Goal: Obtain resource: Obtain resource

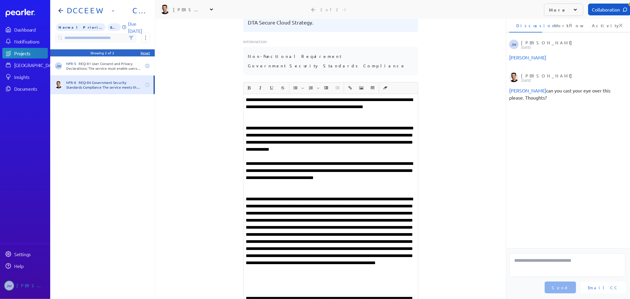
scroll to position [0, 2]
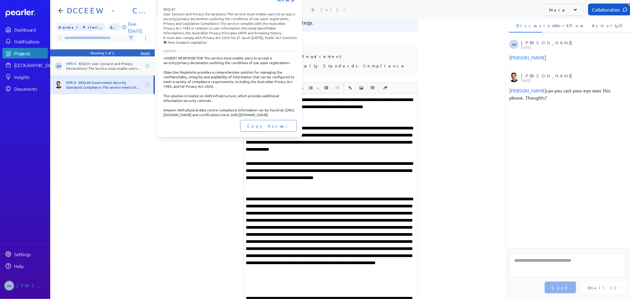
click at [102, 66] on div "NFR-5 REQ-81 User Consent and Privacy Declarations: The service must enable use…" at bounding box center [103, 65] width 75 height 9
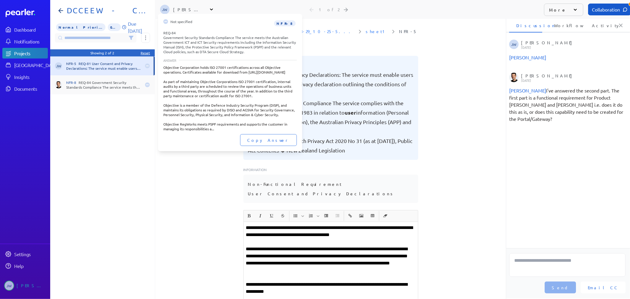
click at [97, 85] on div "NFR-8 REQ-84 Government Security Standards Compliance The service meets the Aus…" at bounding box center [103, 84] width 75 height 9
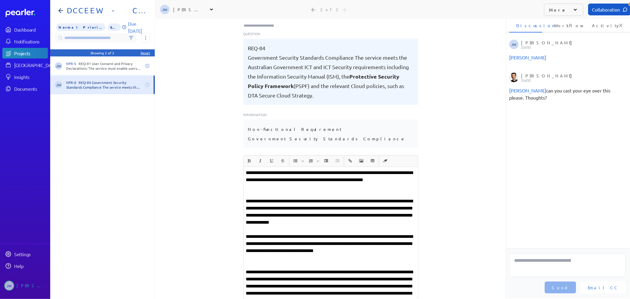
scroll to position [33, 0]
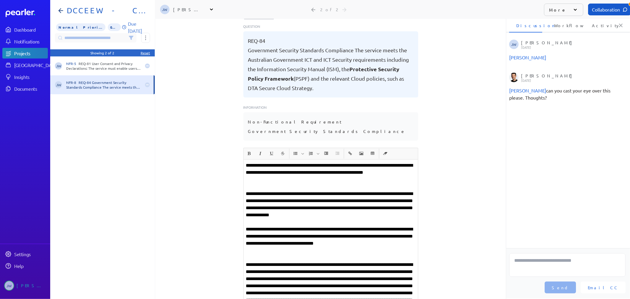
drag, startPoint x: 247, startPoint y: 50, endPoint x: 335, endPoint y: 88, distance: 96.2
click at [335, 88] on pre "REQ-84 Government Security Standards Compliance The service meets the Australia…" at bounding box center [330, 64] width 165 height 57
copy pre "Government Security Standards Compliance The service meets the Australian Gover…"
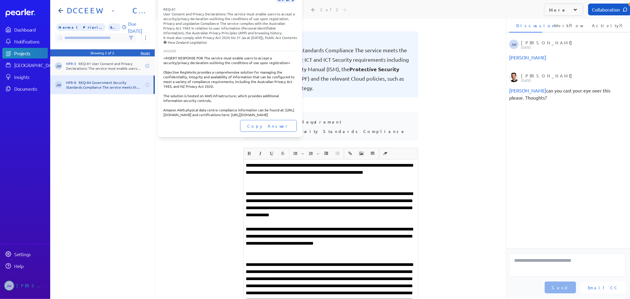
click at [78, 65] on div "NFR-5 REQ-81 User Consent and Privacy Declarations: The service must enable use…" at bounding box center [103, 65] width 75 height 9
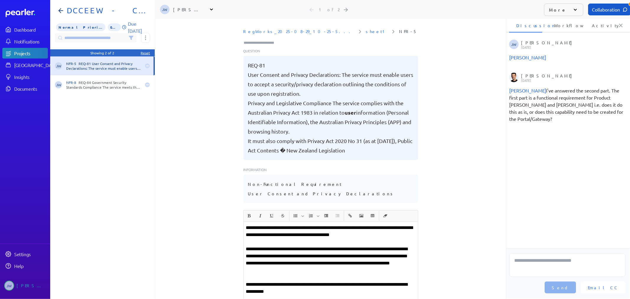
click at [344, 126] on pre "REQ-81 User Consent and Privacy Declarations: The service must enable users to …" at bounding box center [330, 108] width 165 height 94
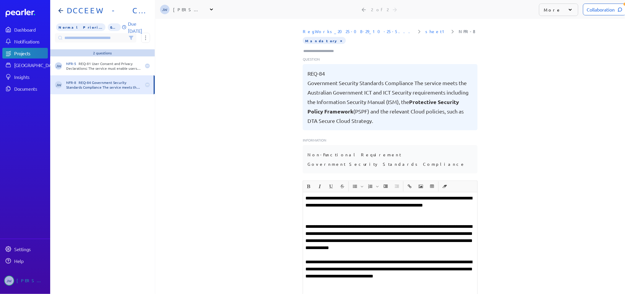
scroll to position [0, 5]
click at [601, 8] on div "Collaboration" at bounding box center [604, 10] width 43 height 12
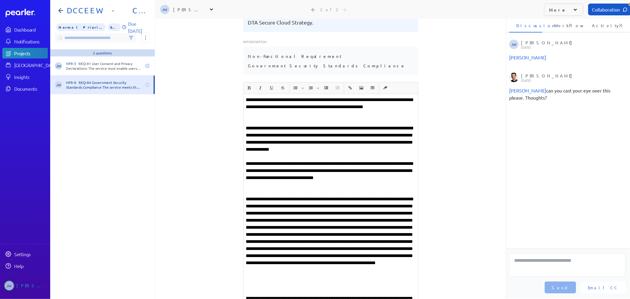
scroll to position [0, 0]
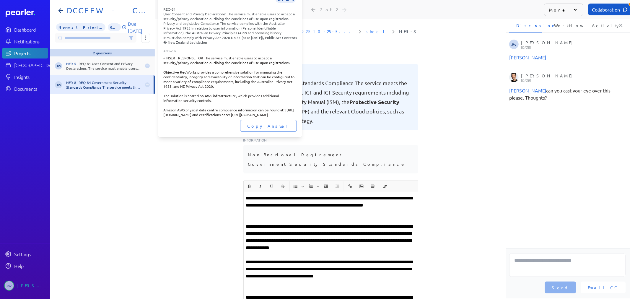
click at [107, 68] on div "NFR-5 REQ-81 User Consent and Privacy Declarations: The service must enable use…" at bounding box center [103, 65] width 75 height 9
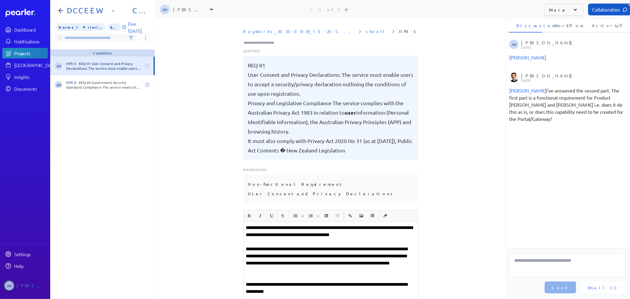
drag, startPoint x: 246, startPoint y: 64, endPoint x: 383, endPoint y: 146, distance: 159.9
click at [383, 146] on pre "REQ-81 User Consent and Privacy Declarations: The service must enable users to …" at bounding box center [330, 108] width 165 height 94
copy pre "REQ-81 User Consent and Privacy Declarations: The service must enable users to …"
click at [281, 251] on p "**********" at bounding box center [331, 259] width 170 height 28
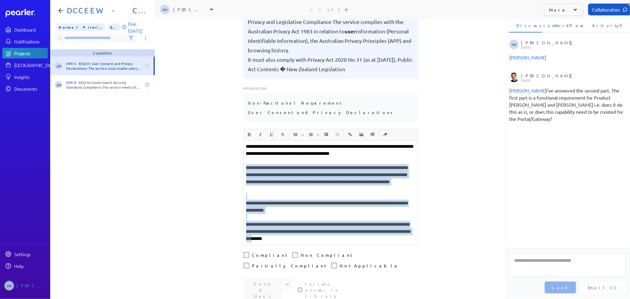
scroll to position [98, 0]
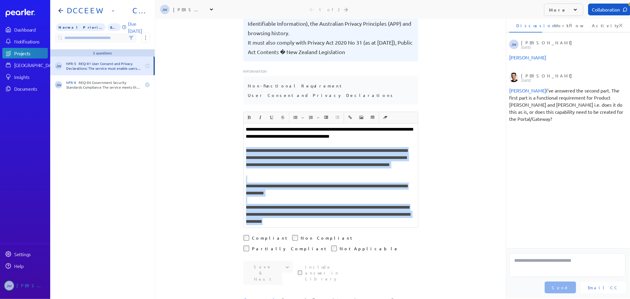
drag, startPoint x: 243, startPoint y: 183, endPoint x: 368, endPoint y: 224, distance: 131.6
click at [368, 224] on div "**********" at bounding box center [331, 175] width 174 height 104
copy div "**********"
